Goal: Check status

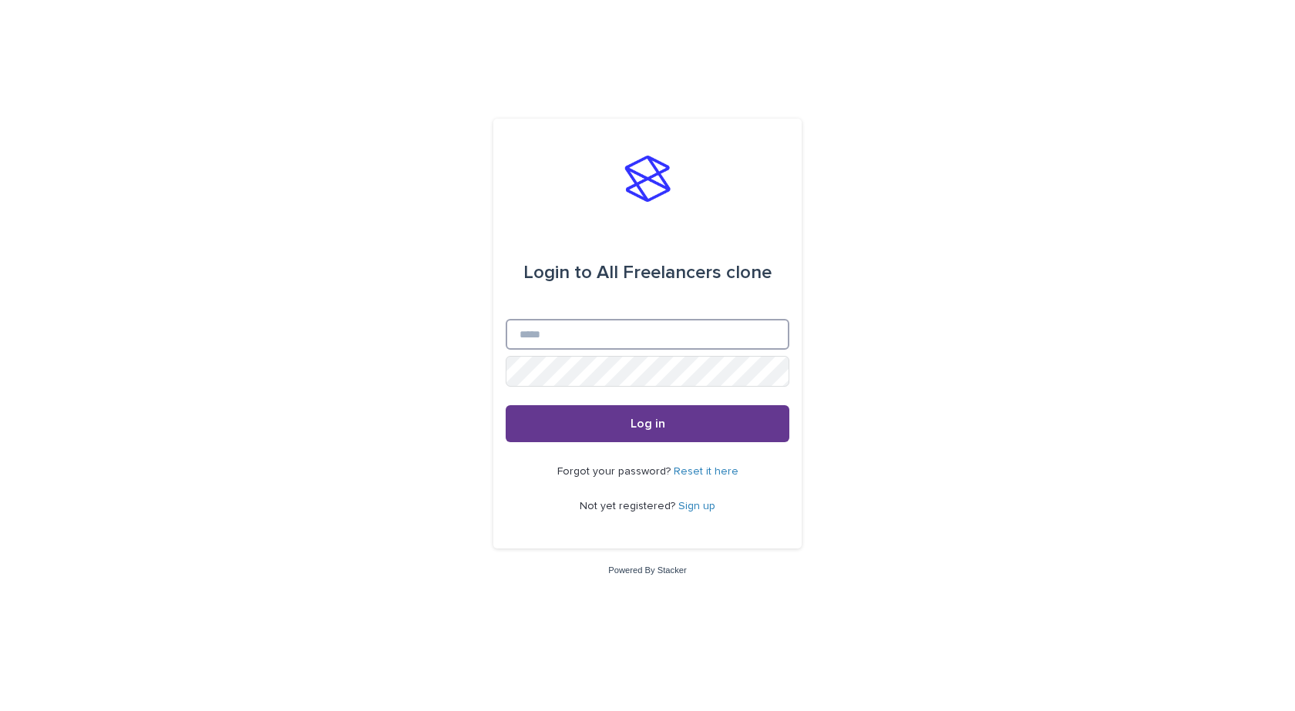
type input "**********"
click at [675, 433] on button "Log in" at bounding box center [648, 423] width 284 height 37
